Goal: Navigation & Orientation: Go to known website

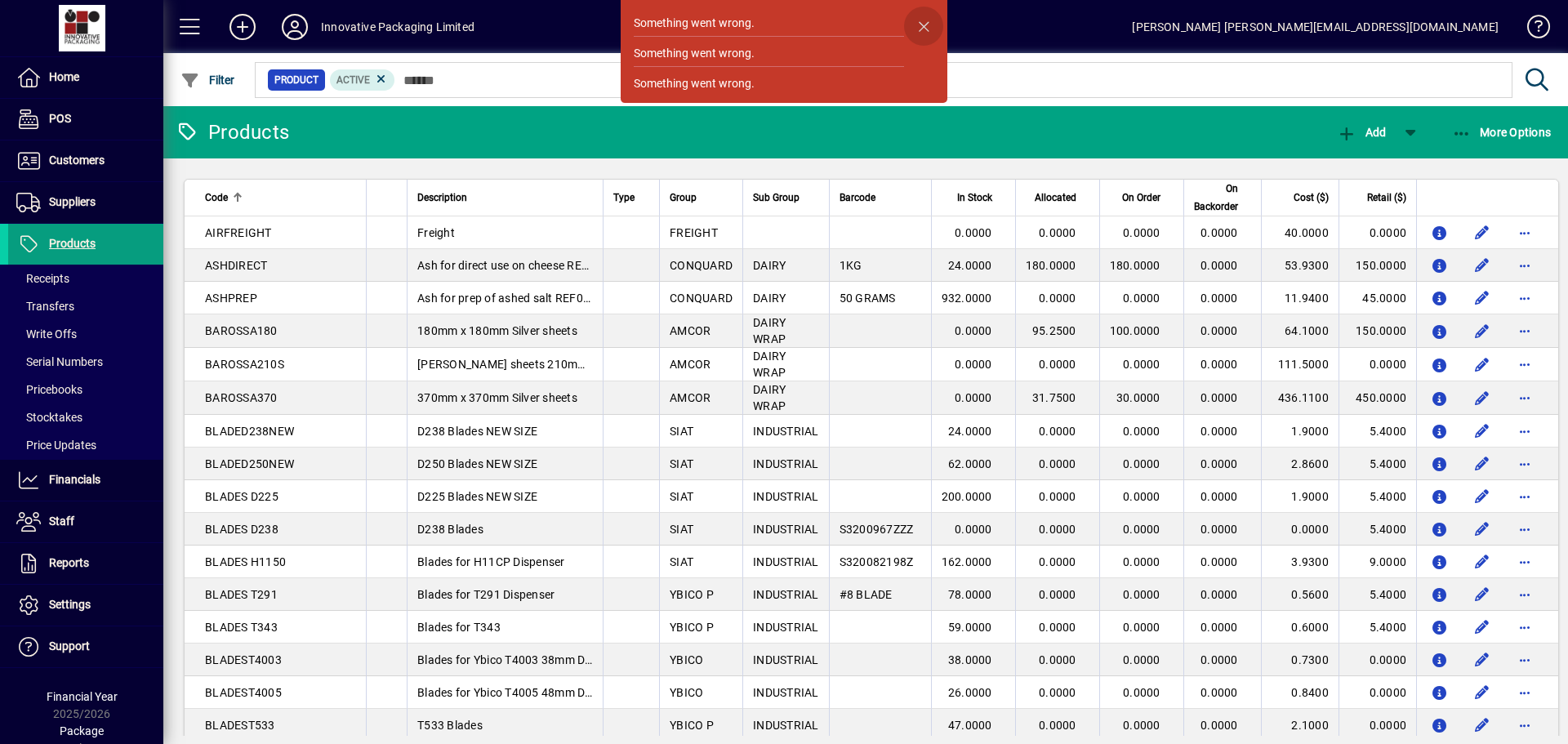
click at [923, 23] on span "button" at bounding box center [923, 26] width 39 height 39
